Goal: Navigation & Orientation: Find specific page/section

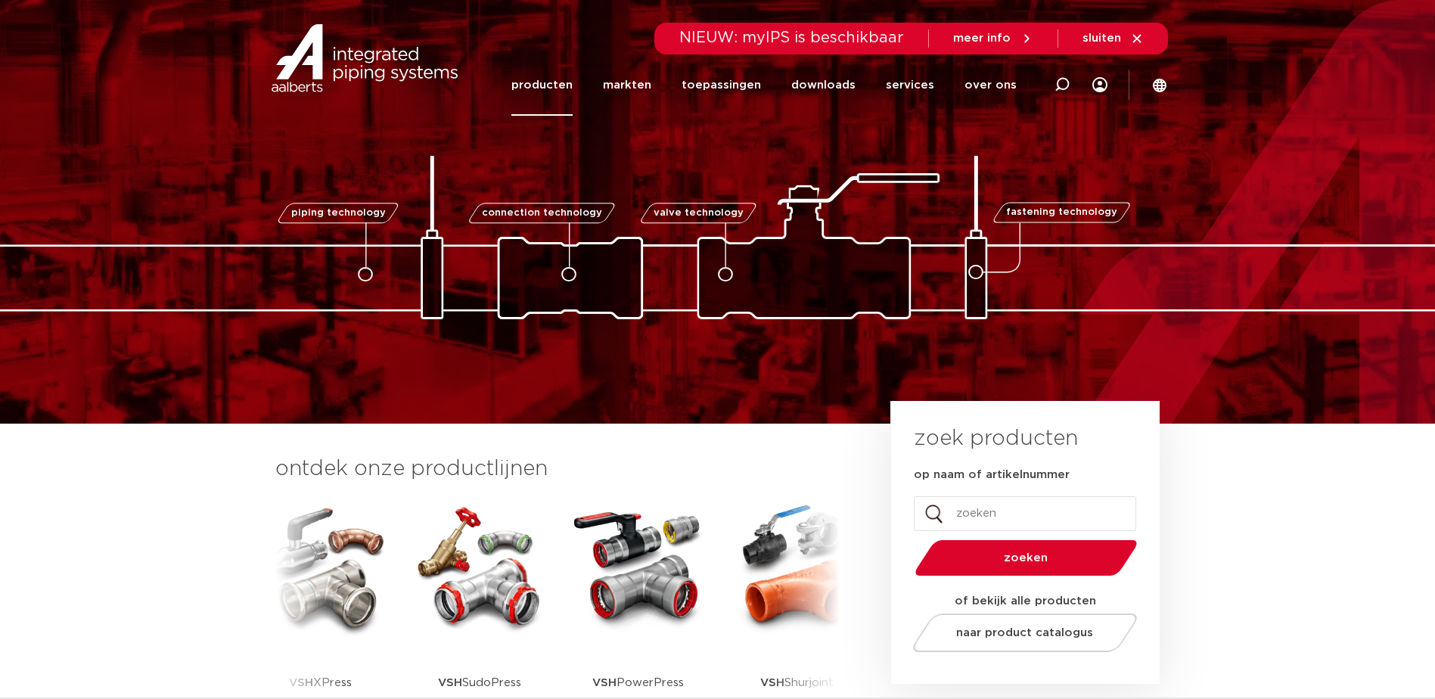
click at [561, 79] on link "producten" at bounding box center [542, 84] width 61 height 61
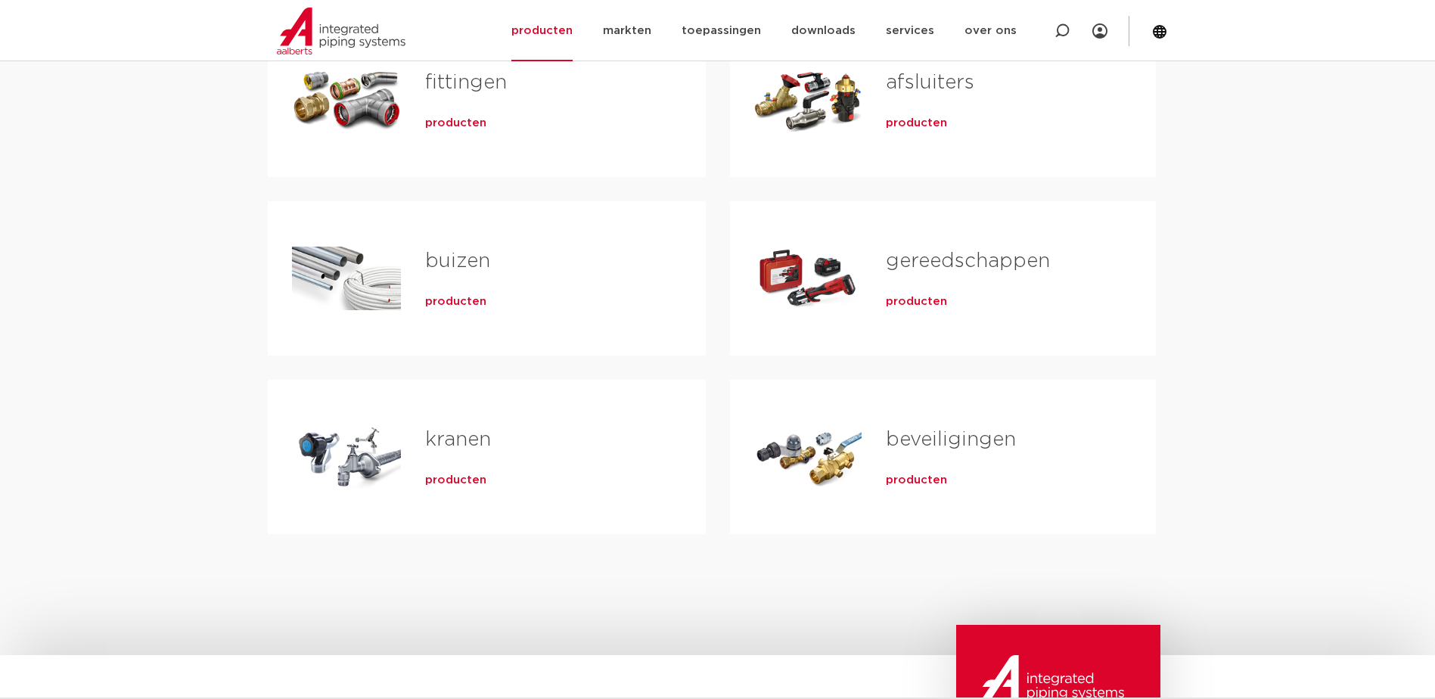
scroll to position [227, 0]
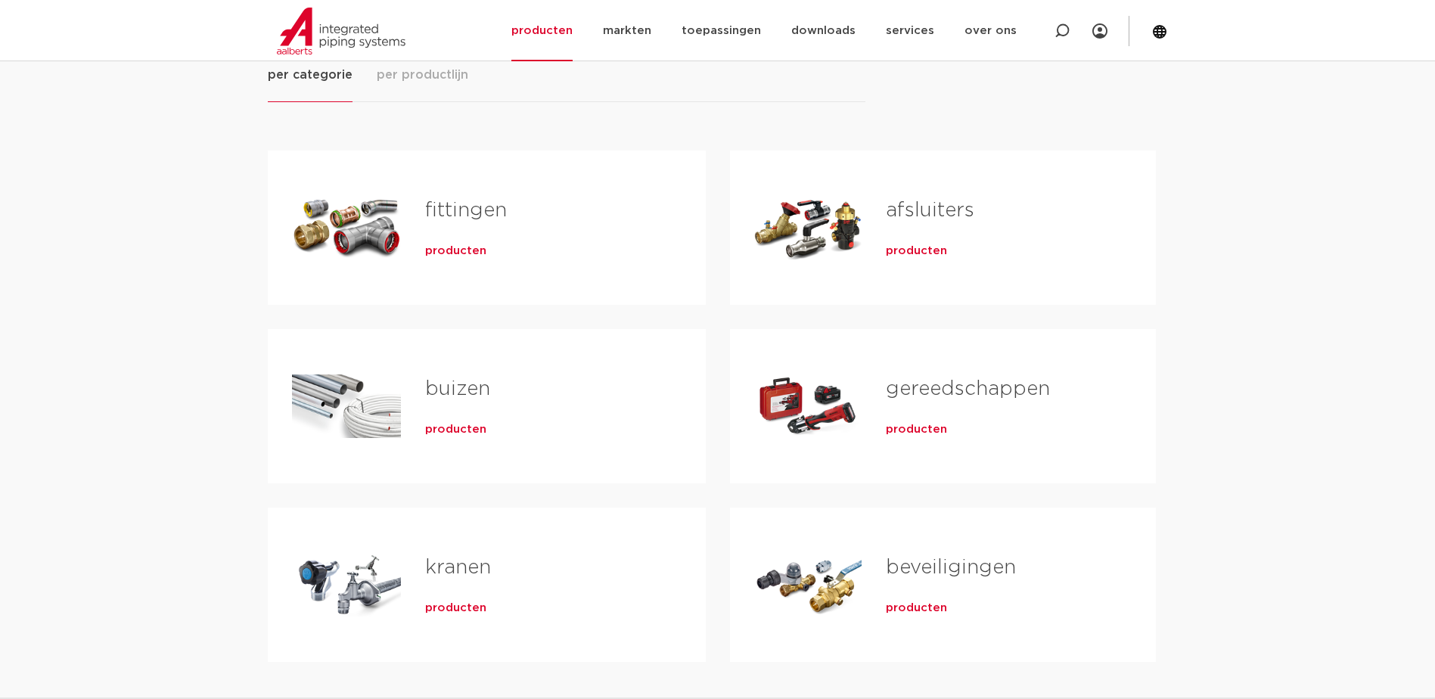
click at [914, 425] on span "producten" at bounding box center [916, 429] width 61 height 15
